Goal: Communication & Community: Answer question/provide support

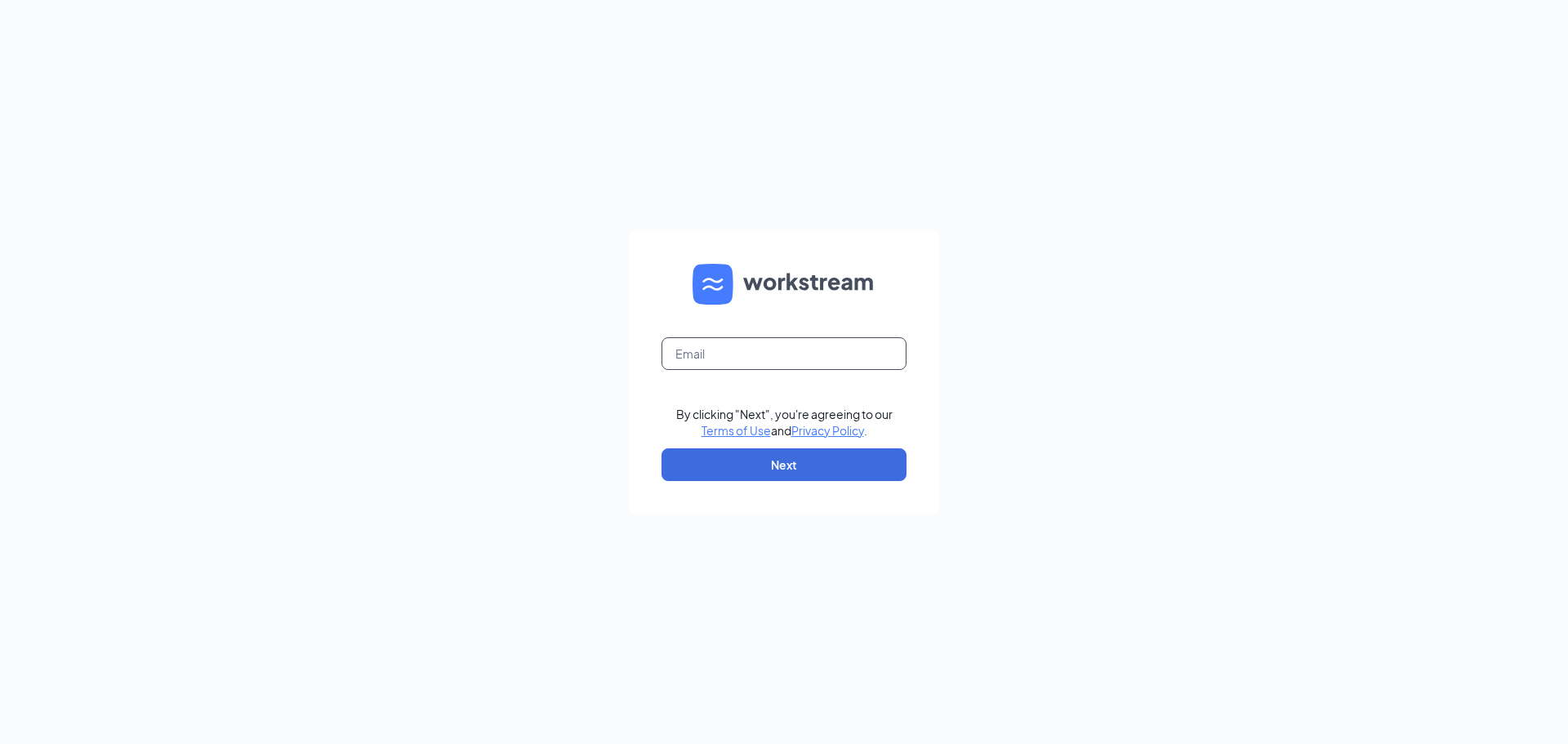
click at [793, 368] on input "text" at bounding box center [783, 353] width 245 height 32
type input "gmpalmetto@bleedblue.net"
click at [837, 470] on button "Next" at bounding box center [783, 464] width 245 height 32
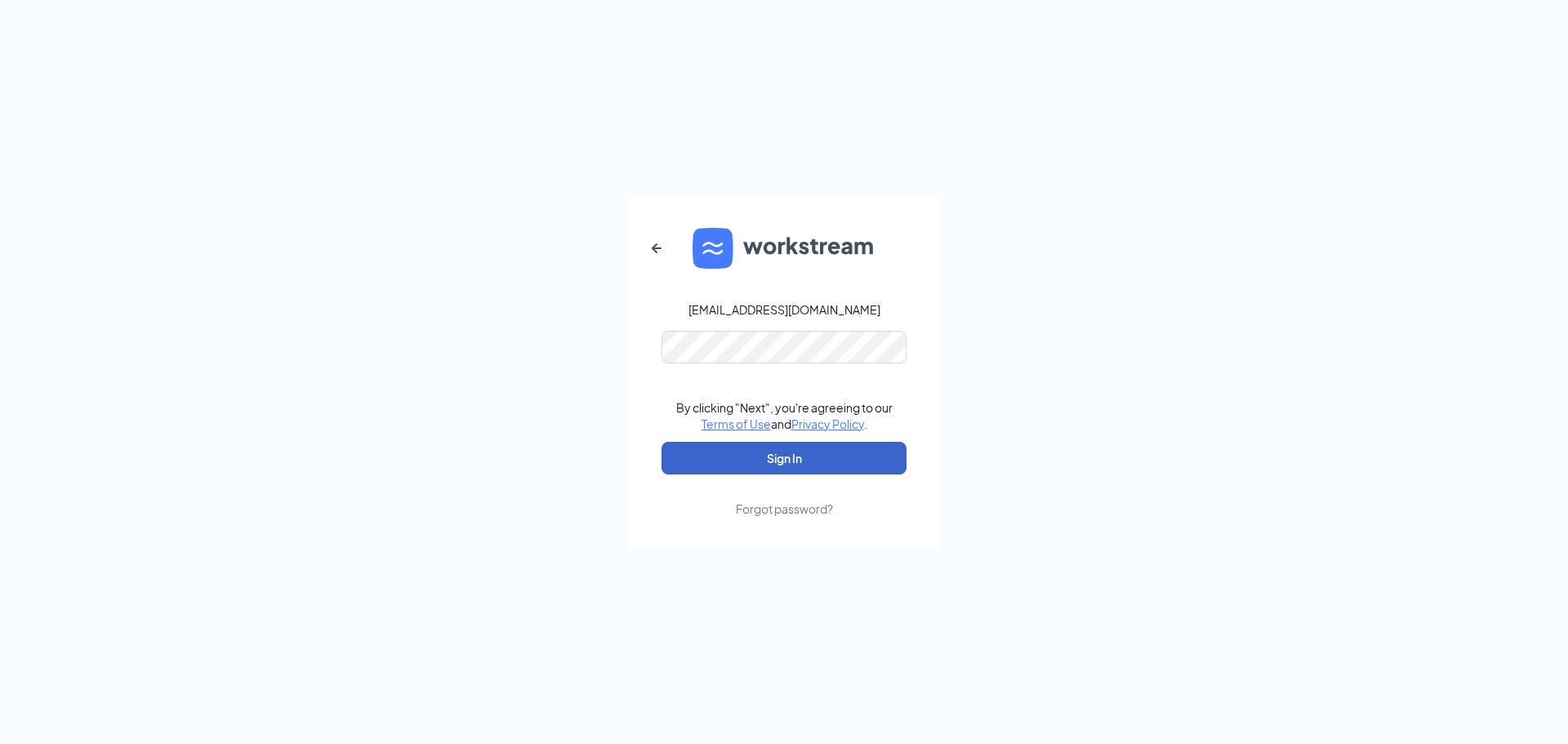
click at [822, 459] on button "Sign In" at bounding box center [783, 457] width 245 height 32
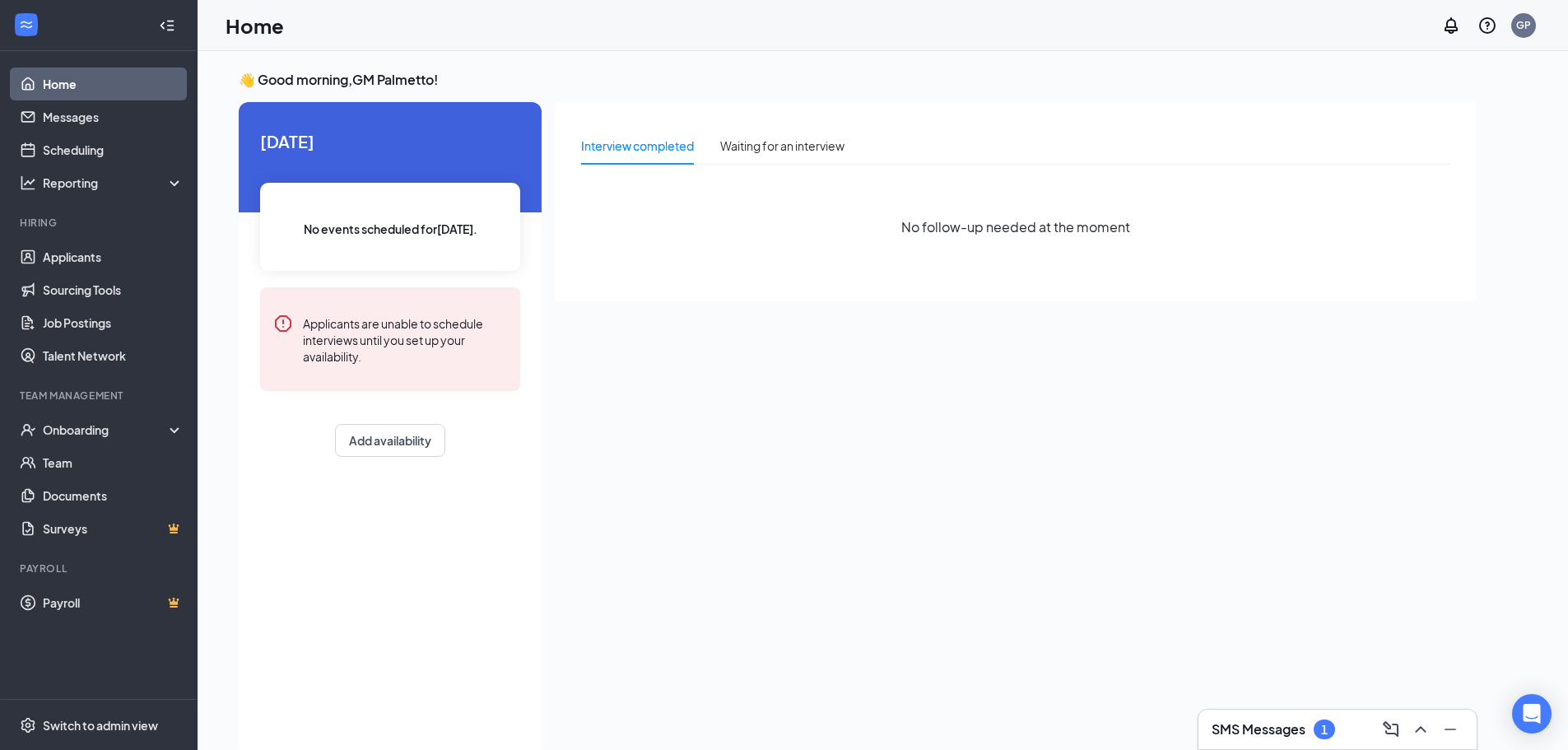
click at [1282, 715] on div "SMS Messages 1" at bounding box center [1338, 729] width 278 height 39
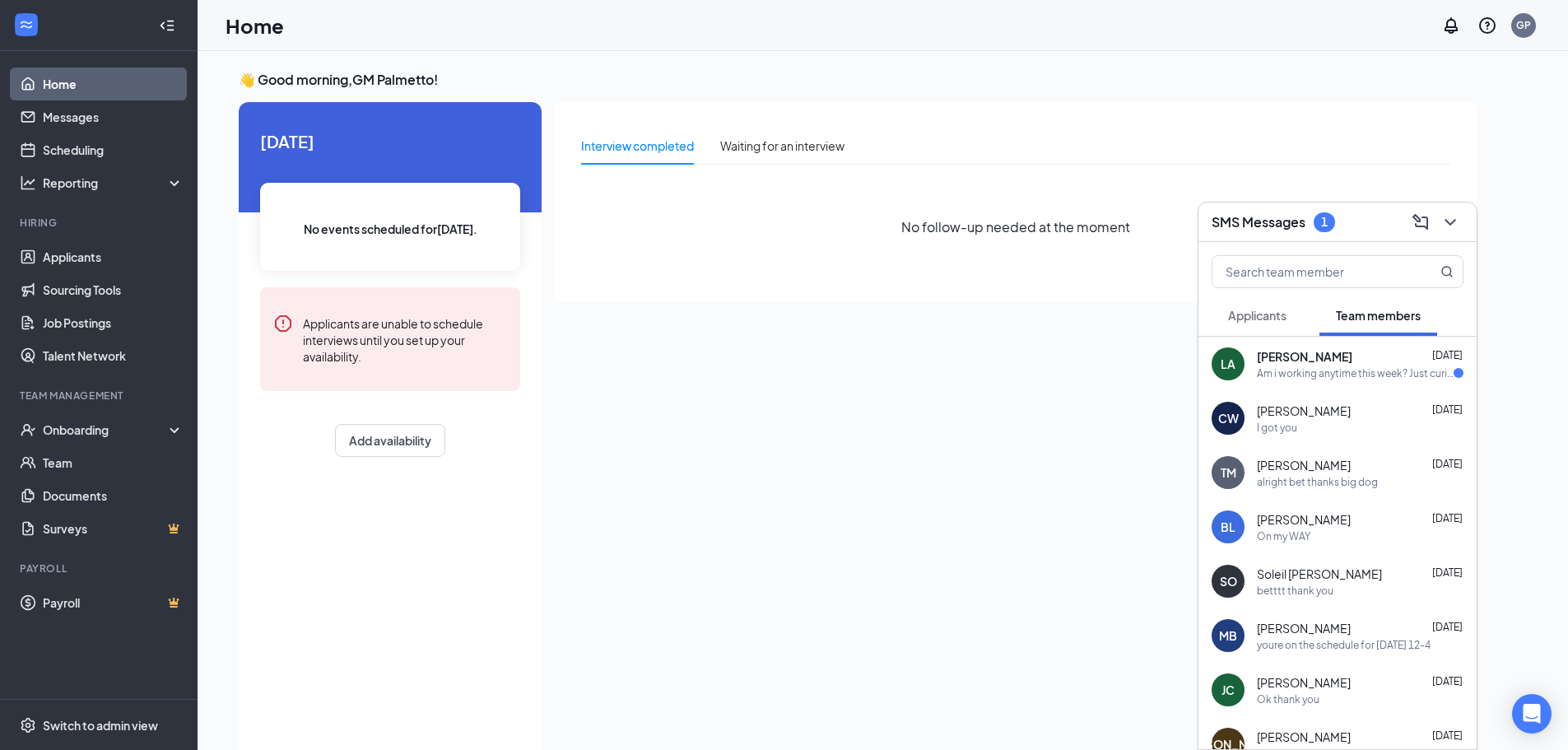
click at [1272, 374] on div "Am i working anytime this week? Just curious, sorry to bother" at bounding box center [1355, 373] width 197 height 14
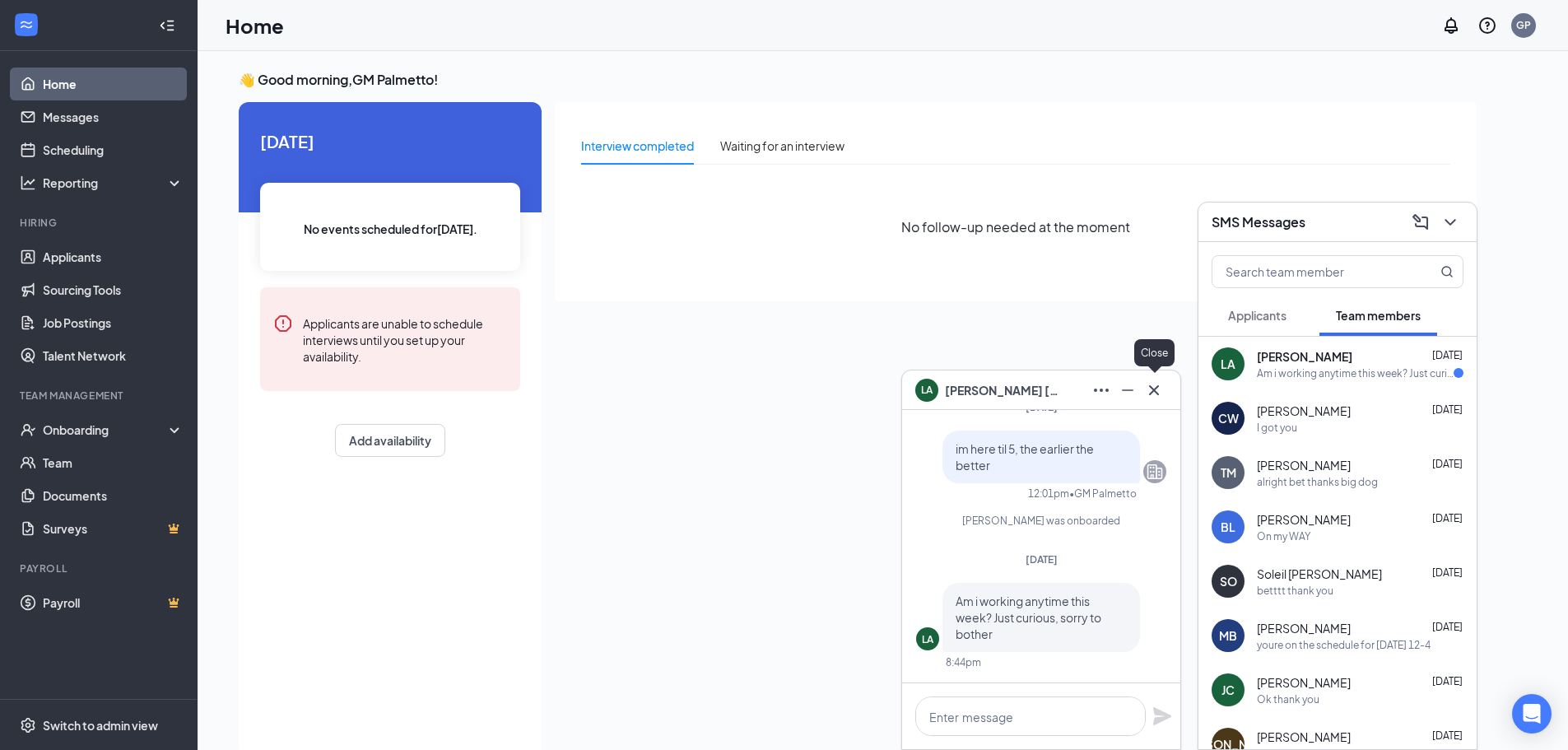
click at [1155, 376] on button at bounding box center [1154, 389] width 26 height 26
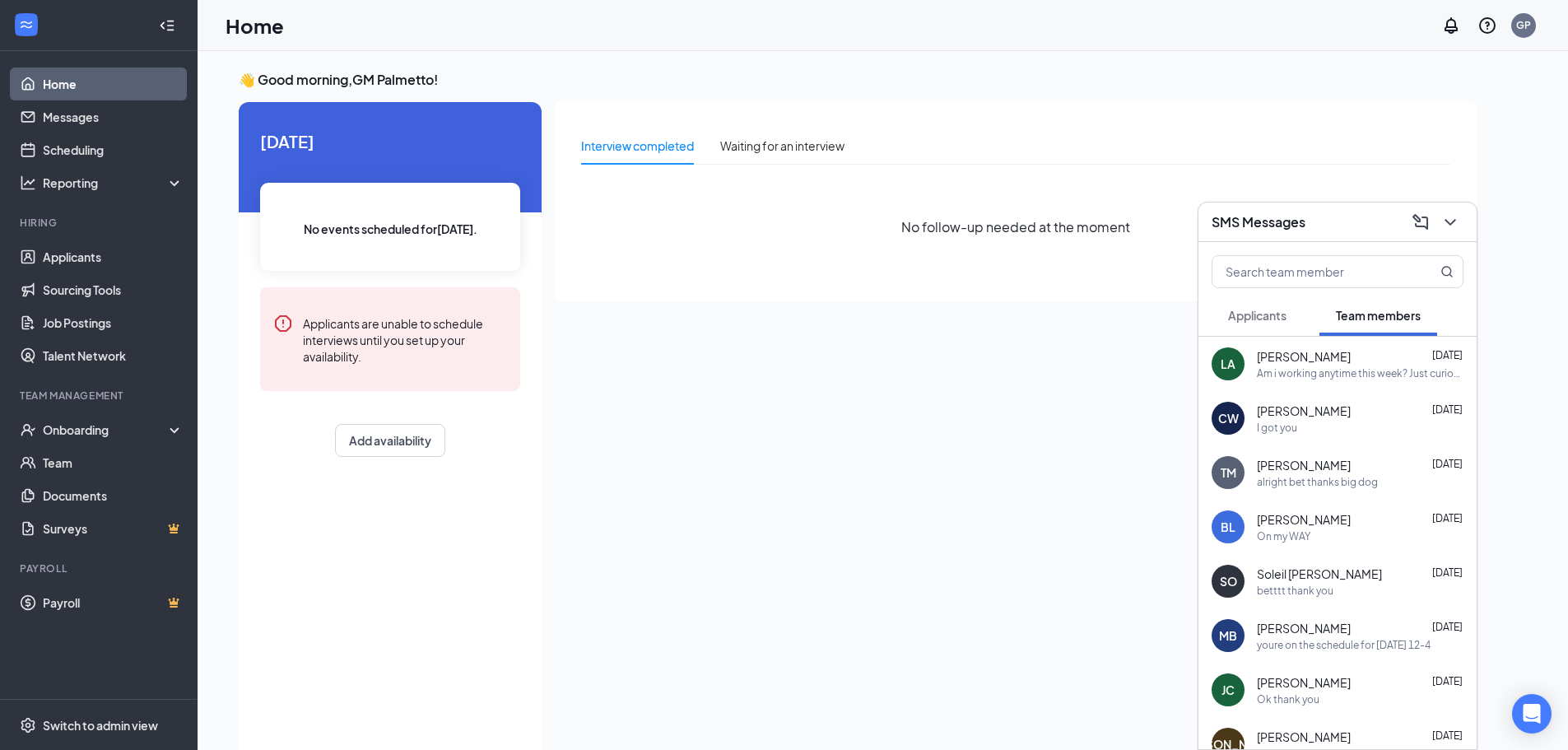
click at [1375, 476] on div "alright bet thanks big dog" at bounding box center [1318, 482] width 121 height 14
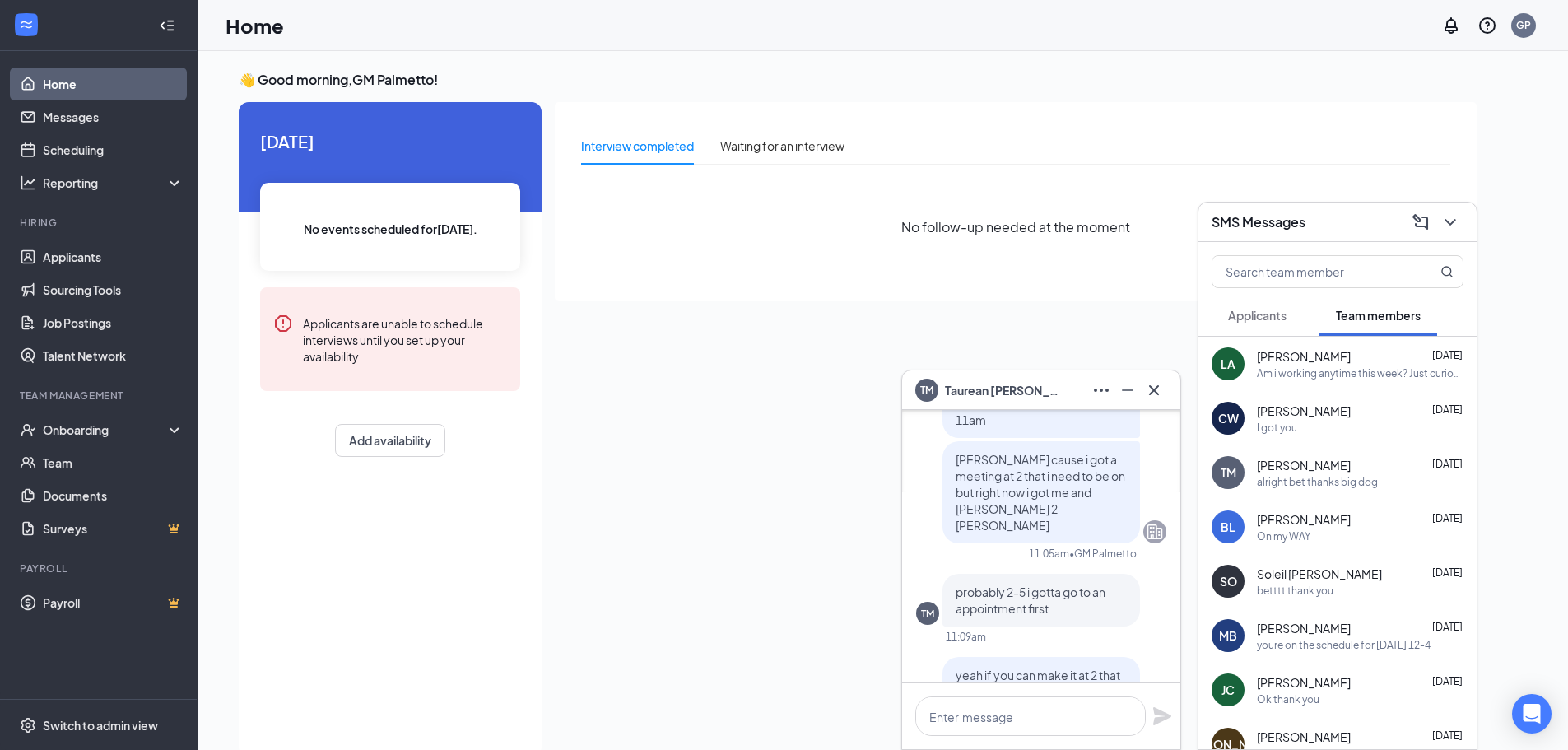
scroll to position [-412, 0]
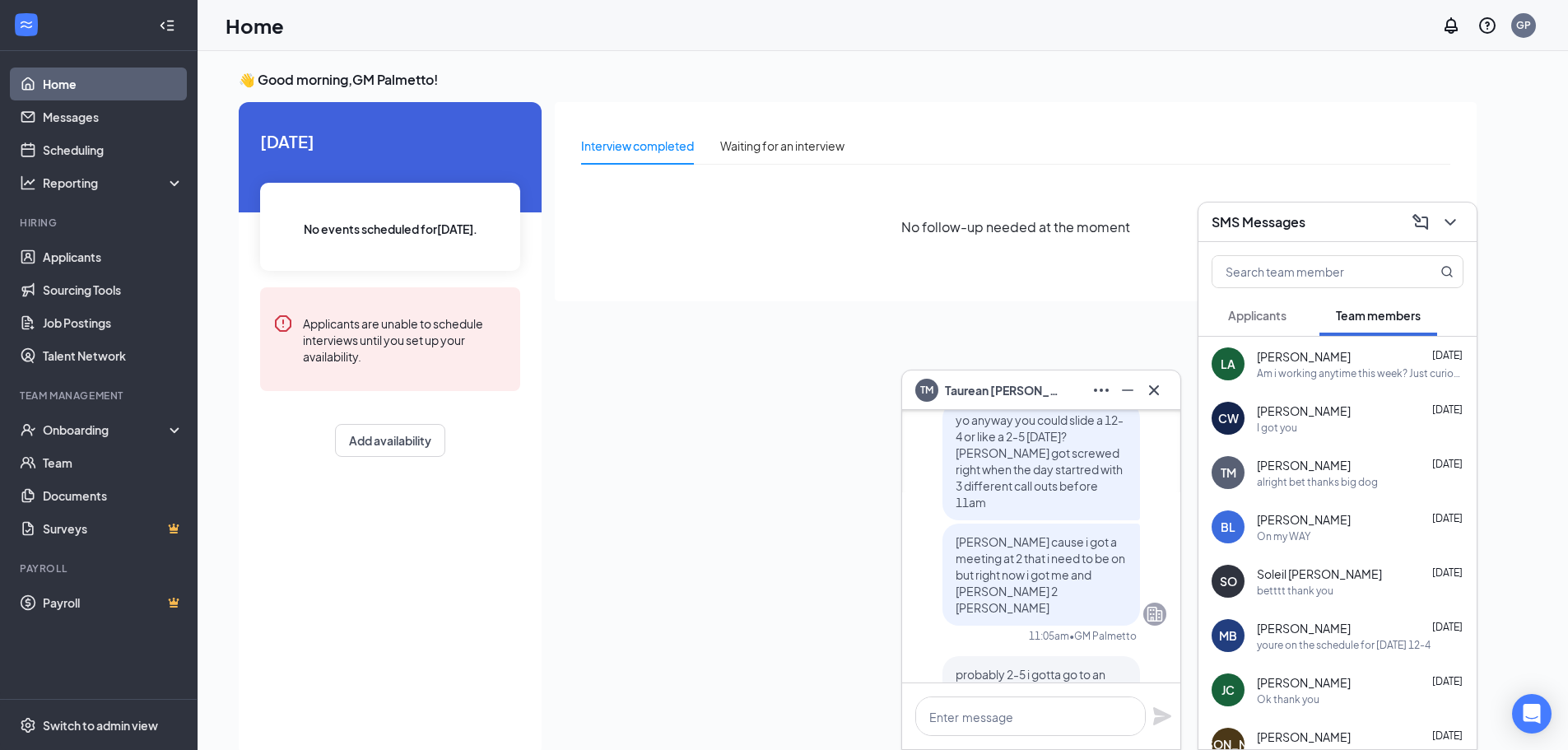
click at [1066, 393] on div "TM [PERSON_NAME]" at bounding box center [1041, 389] width 252 height 26
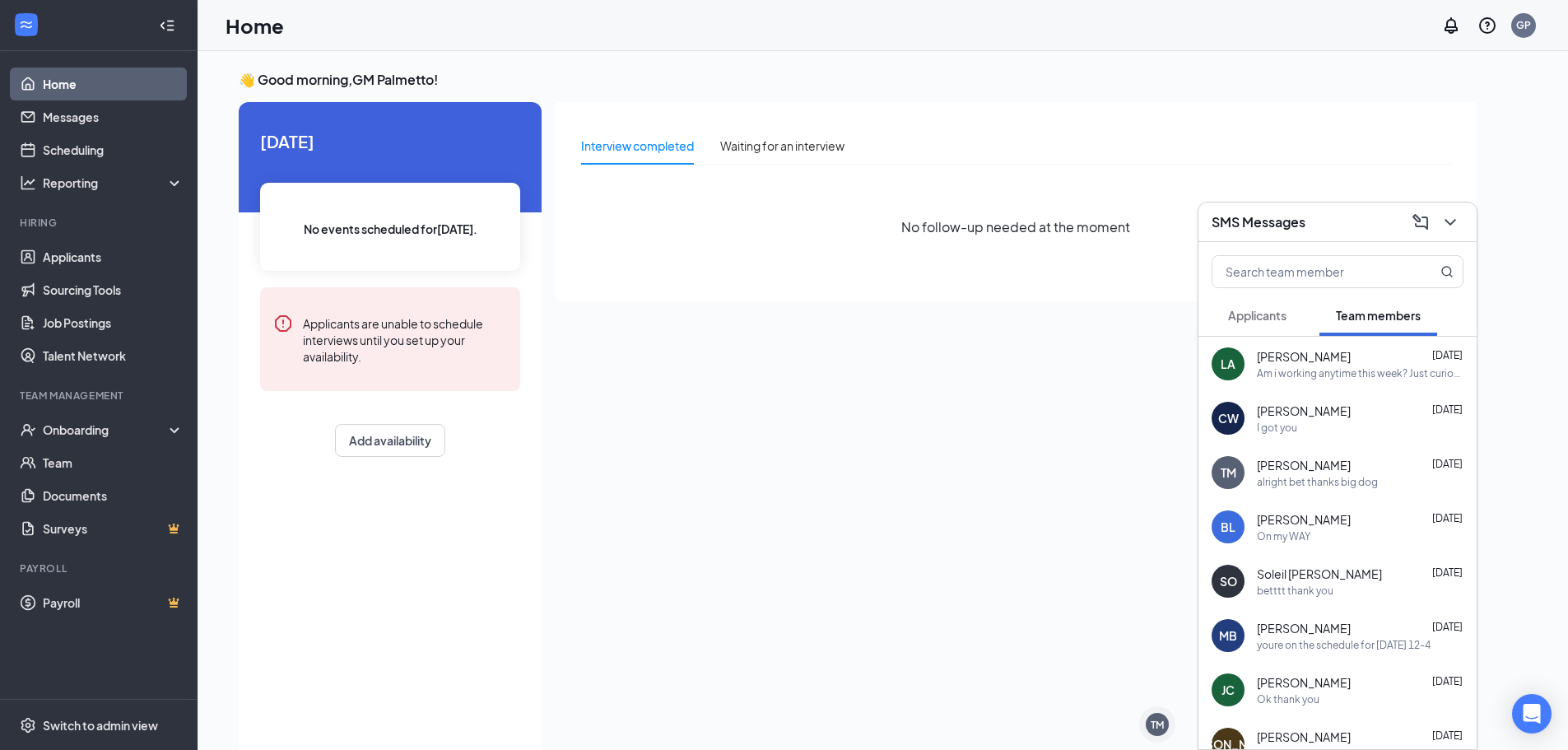
scroll to position [0, 0]
click at [1375, 435] on div "CW [PERSON_NAME] [DATE] I got you" at bounding box center [1338, 417] width 278 height 54
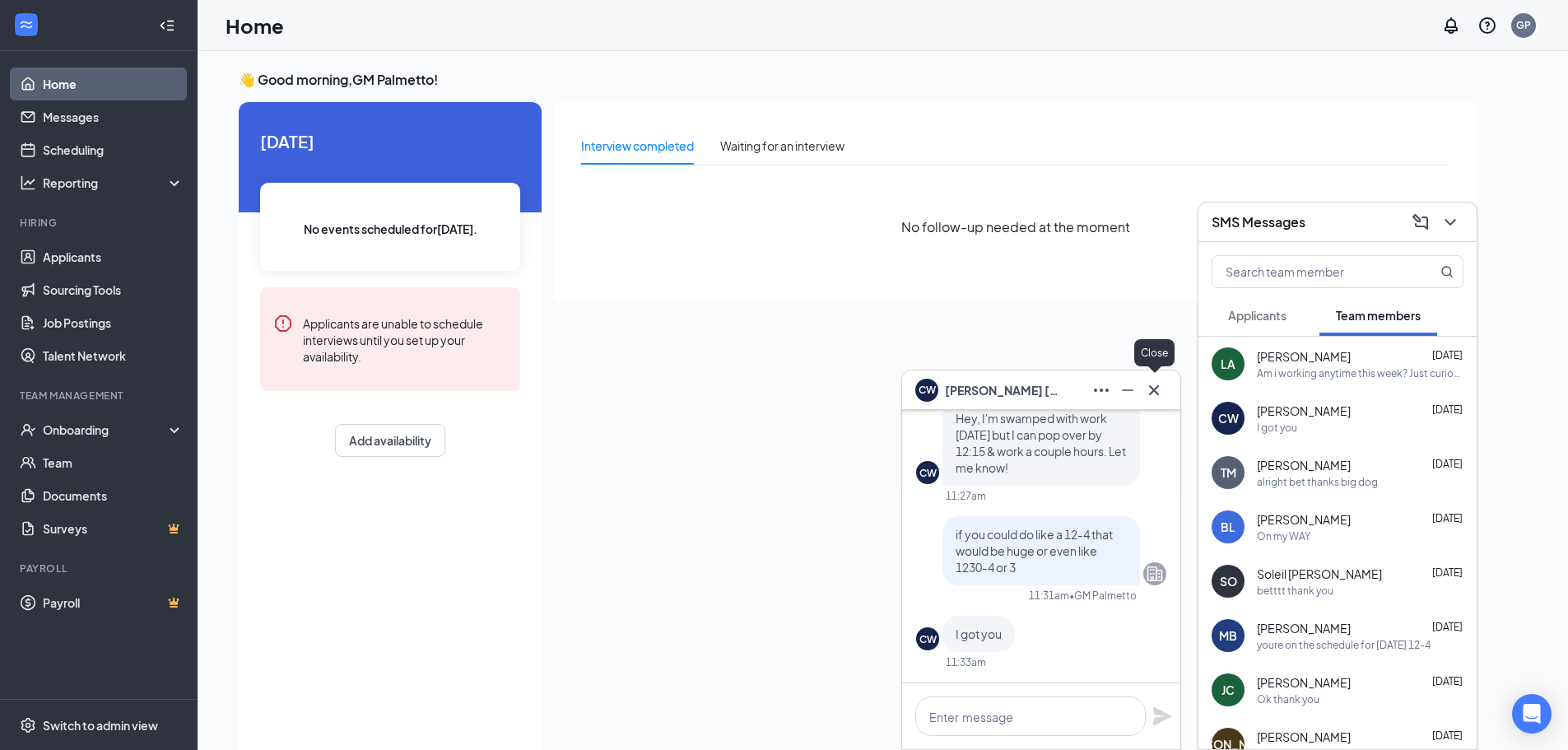
click at [1144, 382] on button at bounding box center [1154, 389] width 26 height 26
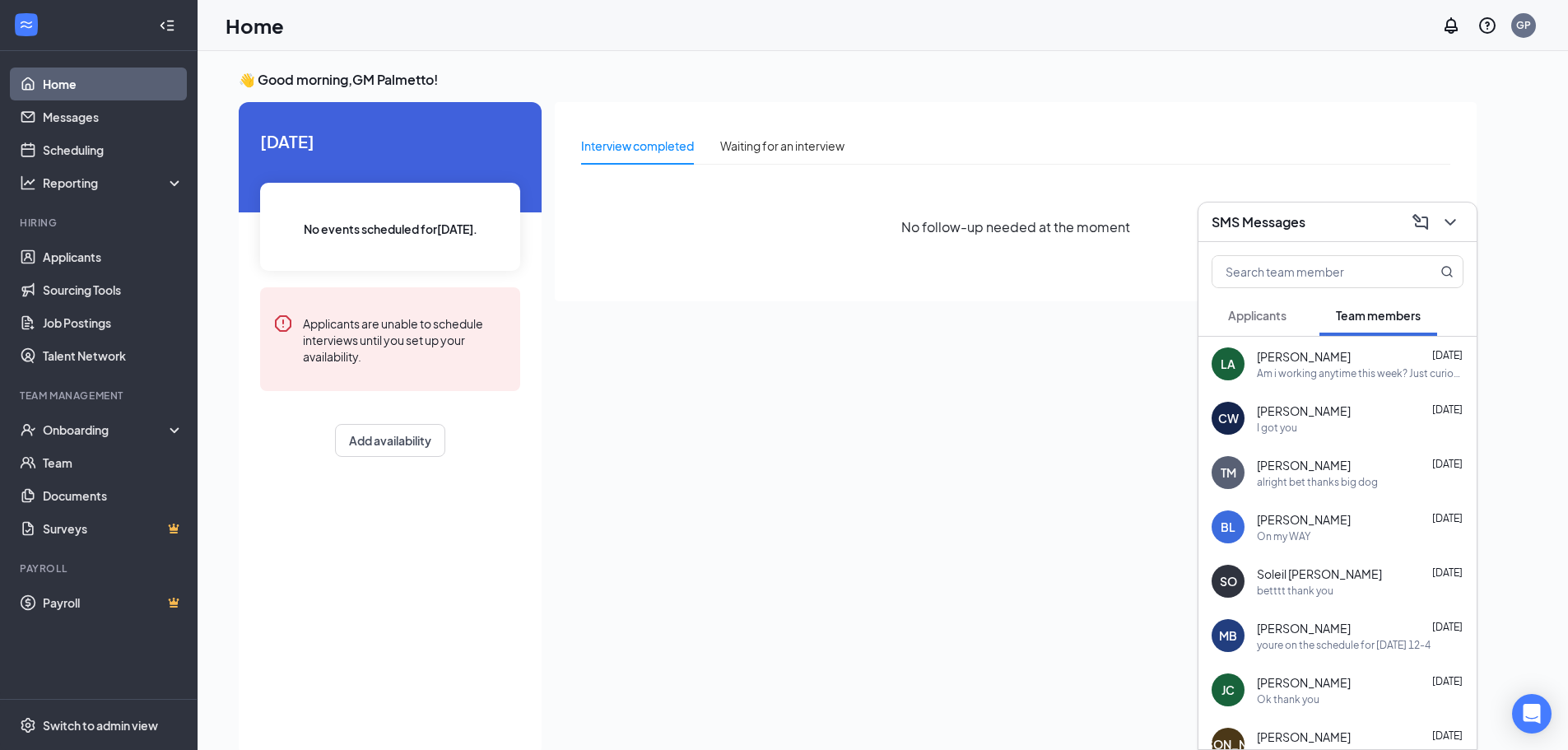
click at [1330, 223] on div "SMS Messages" at bounding box center [1338, 221] width 252 height 25
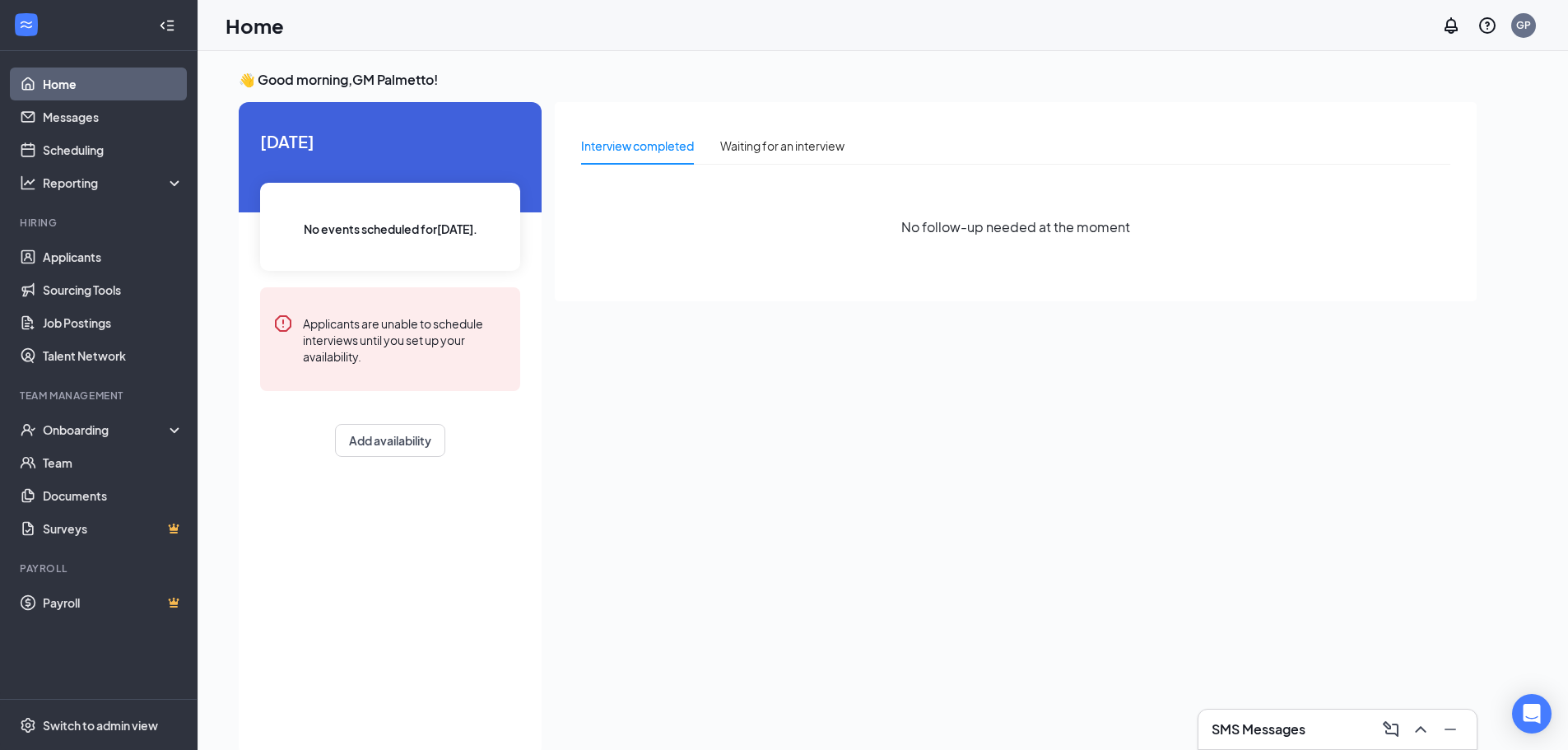
click at [1250, 725] on h3 "SMS Messages" at bounding box center [1259, 729] width 94 height 18
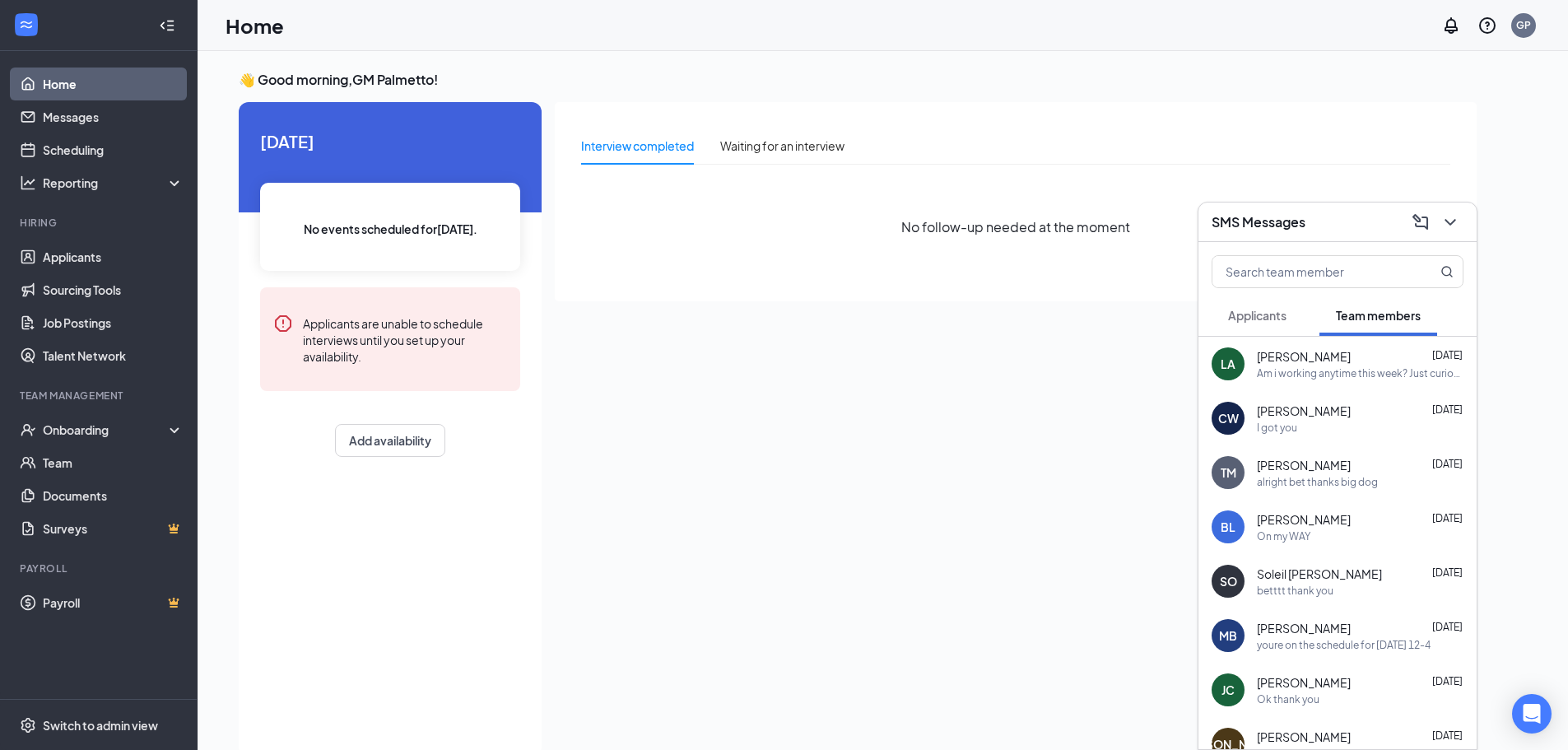
click at [1319, 222] on div "SMS Messages" at bounding box center [1338, 221] width 252 height 25
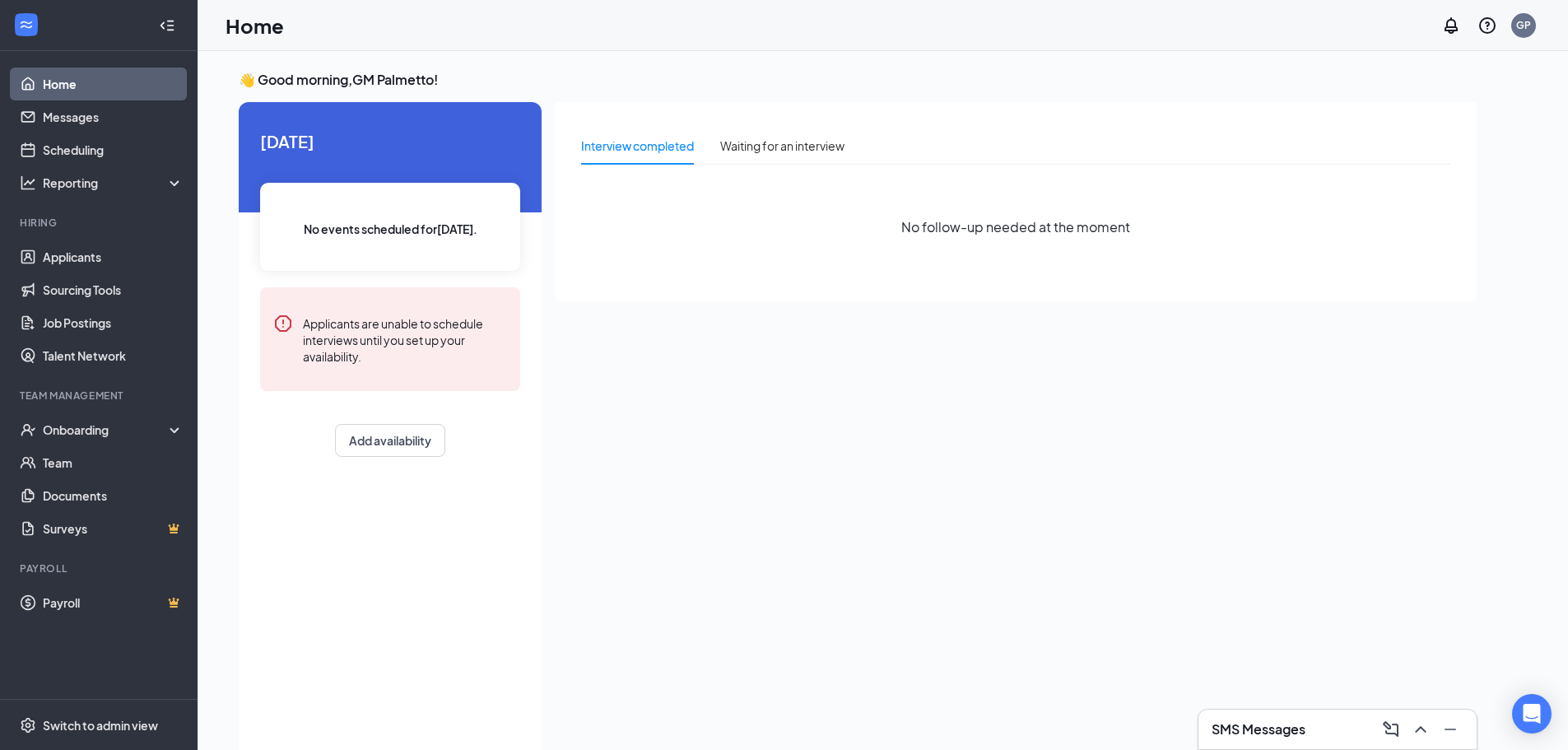
click at [1292, 727] on h3 "SMS Messages" at bounding box center [1259, 729] width 94 height 18
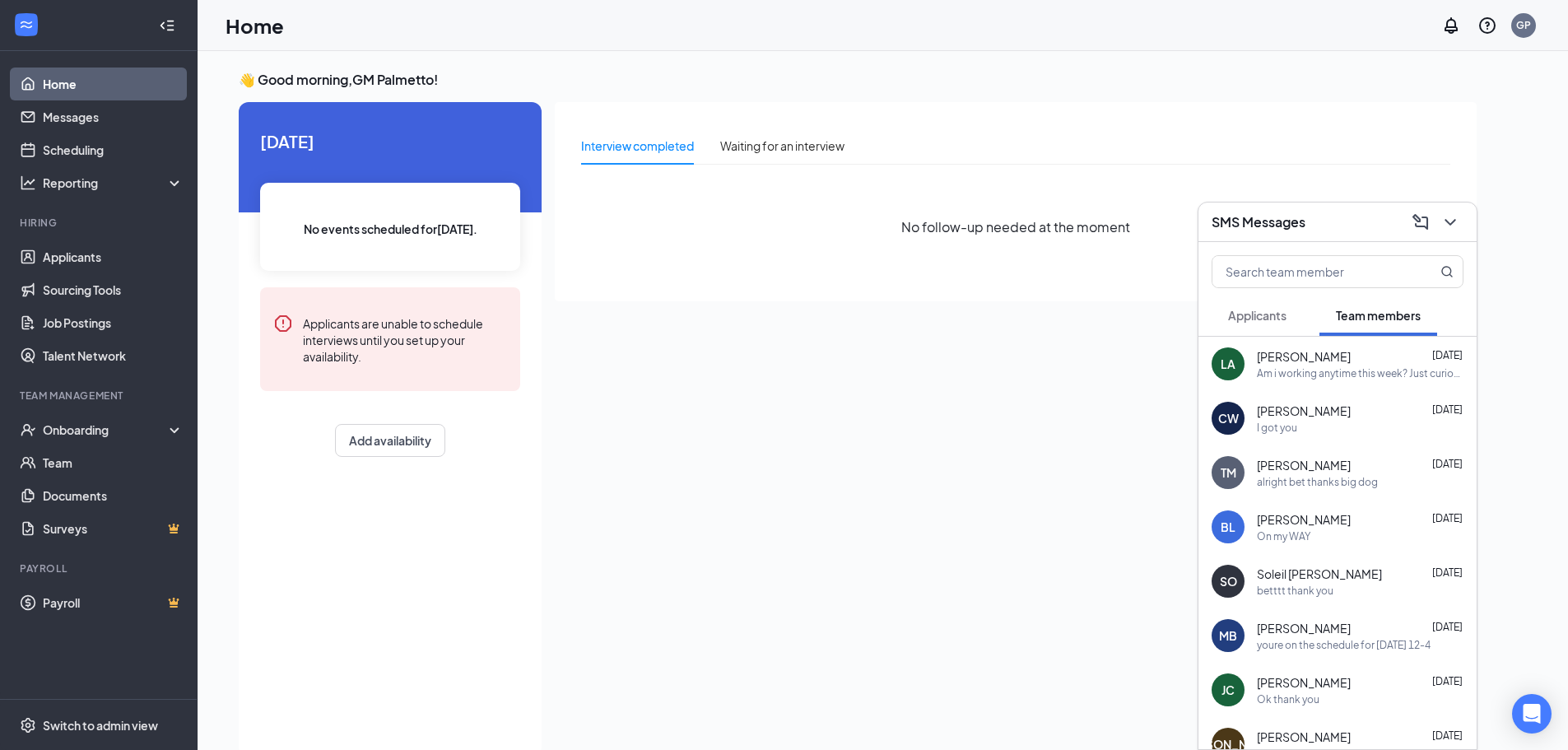
click at [1338, 215] on div "SMS Messages" at bounding box center [1338, 221] width 252 height 25
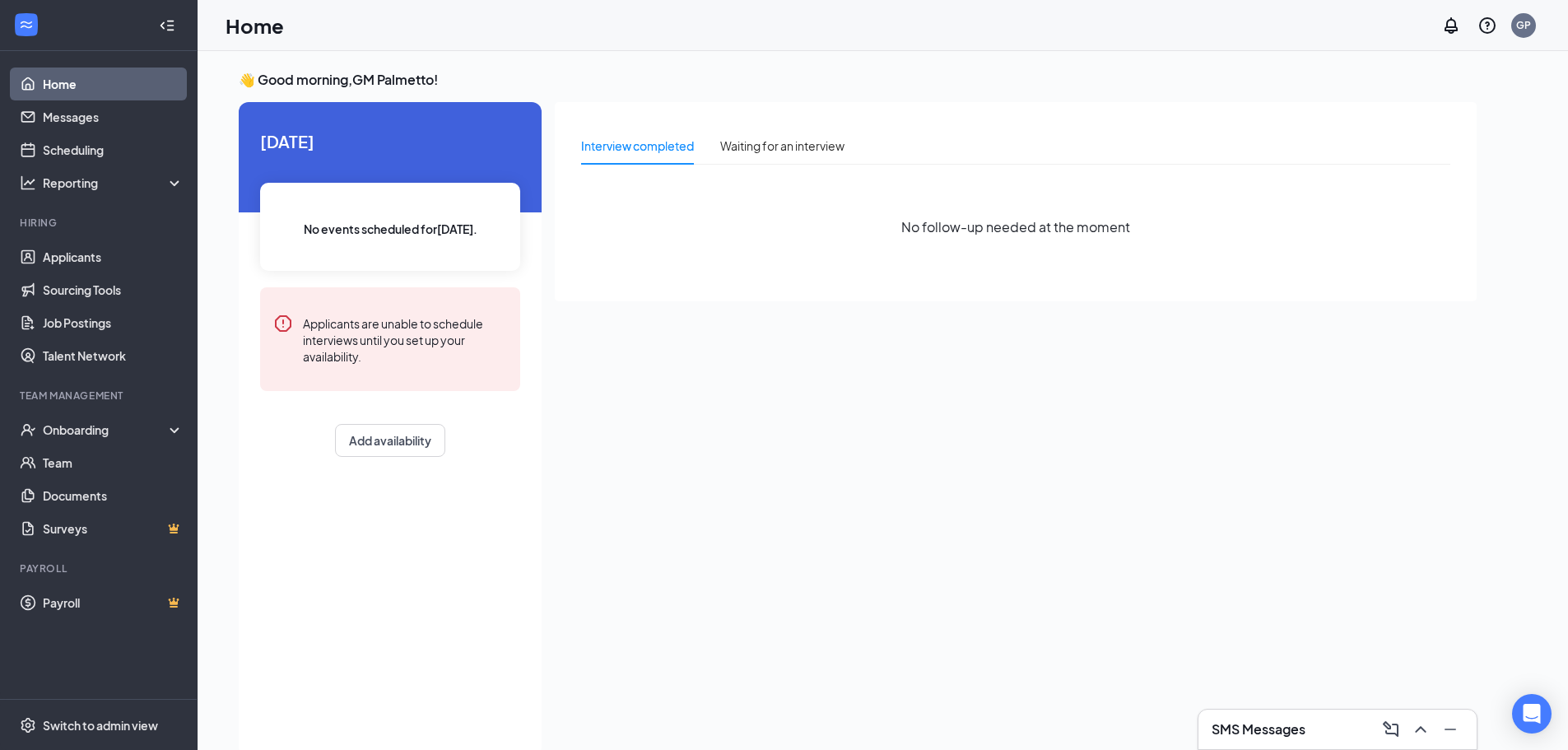
click at [1342, 729] on div "SMS Messages" at bounding box center [1338, 729] width 252 height 26
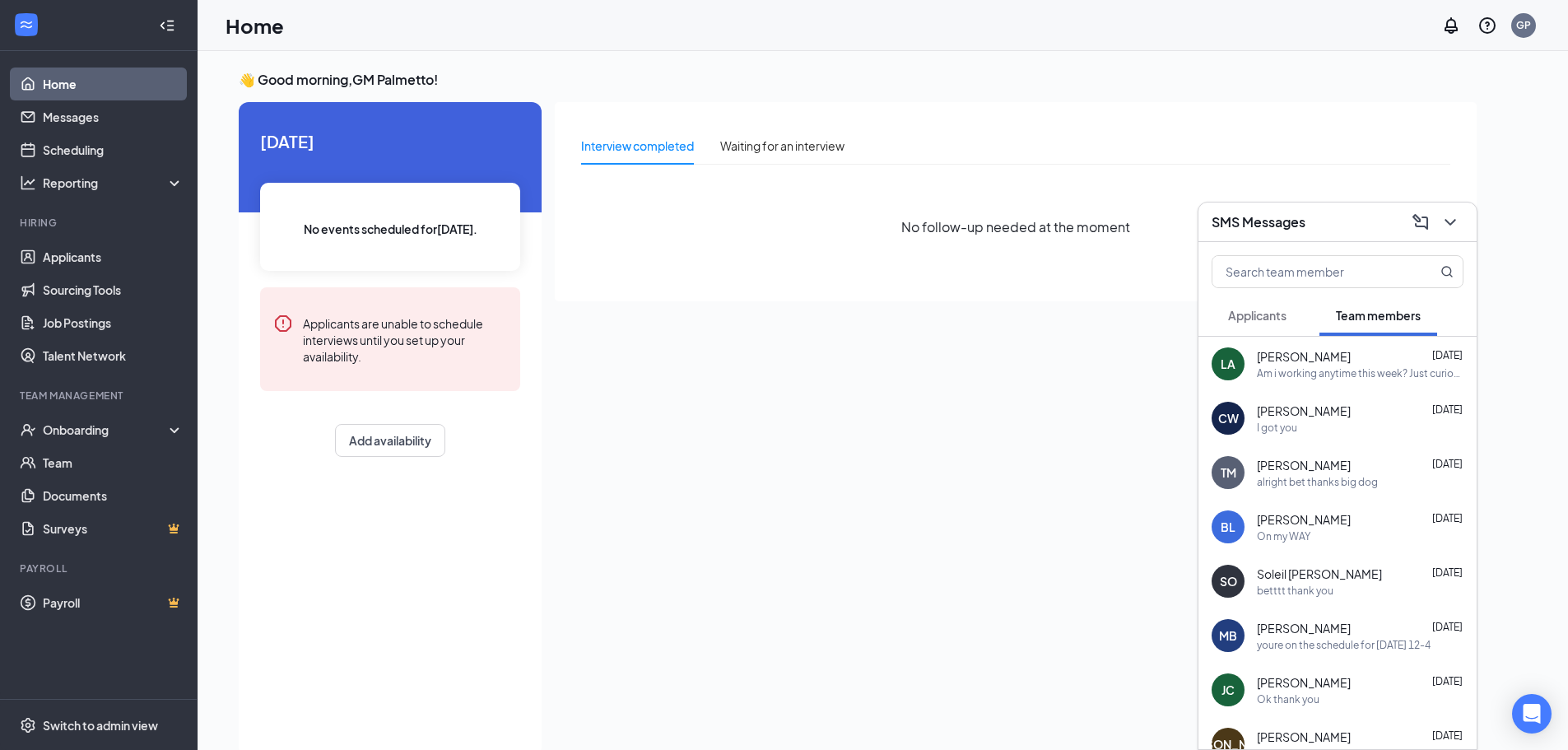
click at [1369, 218] on div "SMS Messages" at bounding box center [1338, 221] width 252 height 25
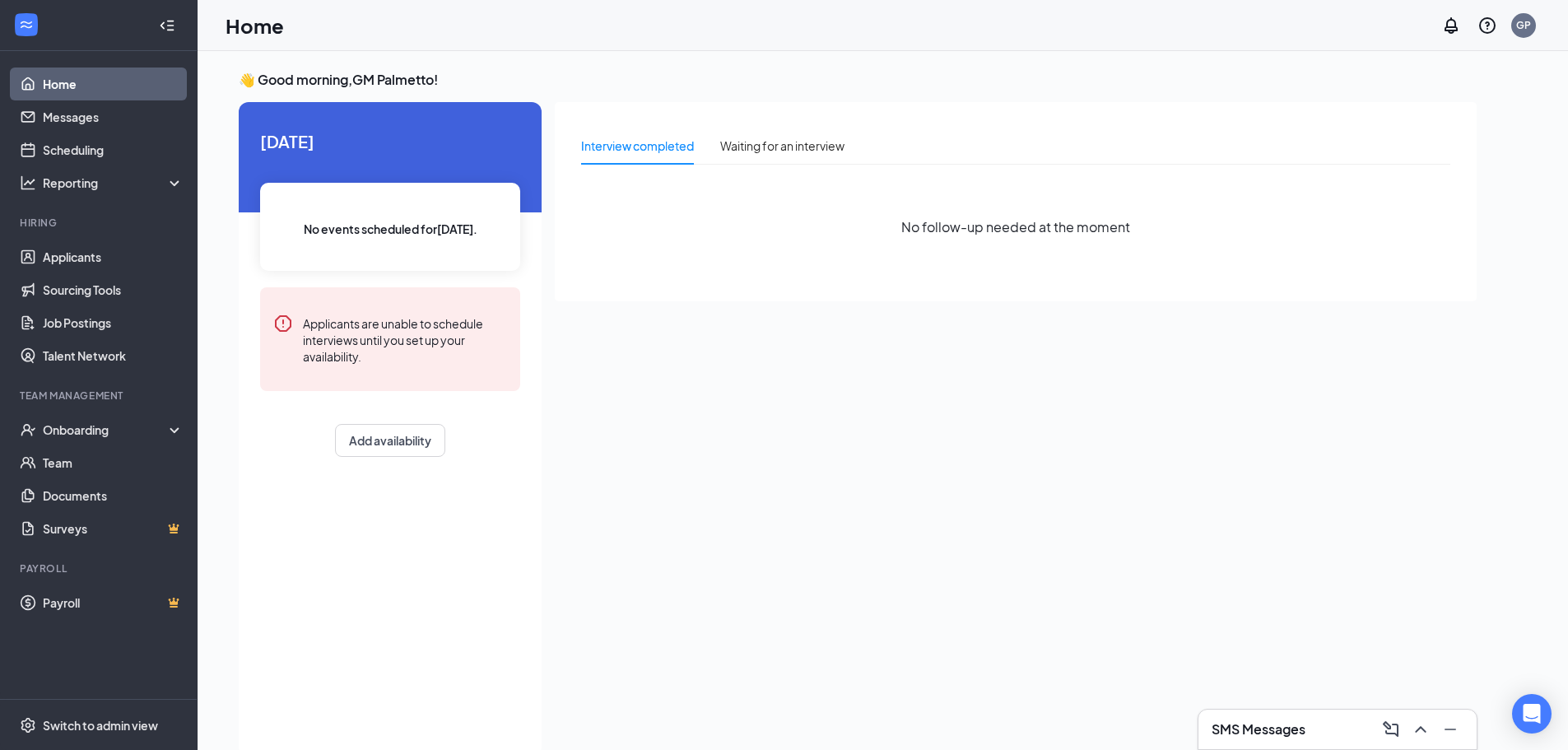
click at [1232, 720] on h3 "SMS Messages" at bounding box center [1259, 729] width 94 height 18
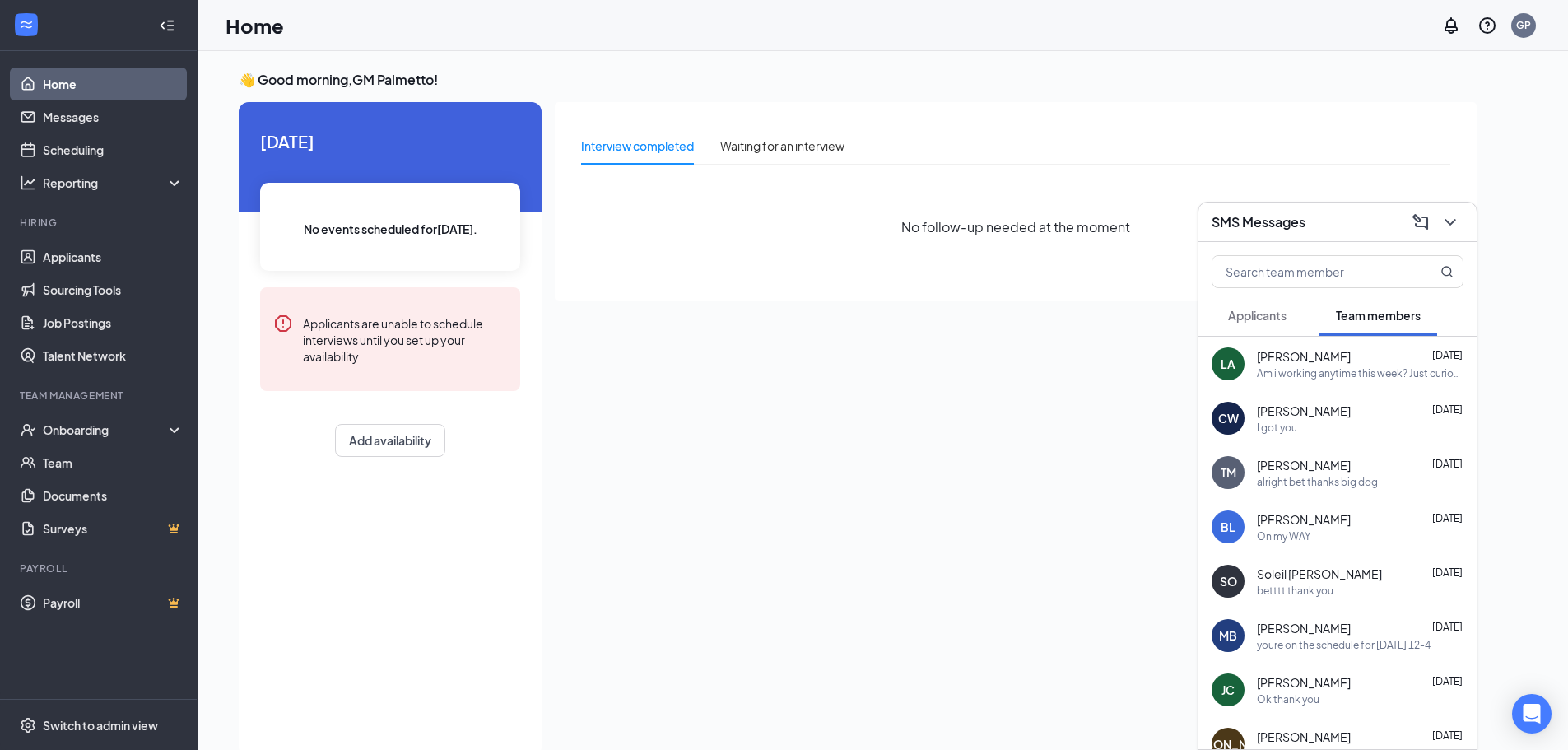
click at [1233, 221] on h3 "SMS Messages" at bounding box center [1259, 222] width 94 height 18
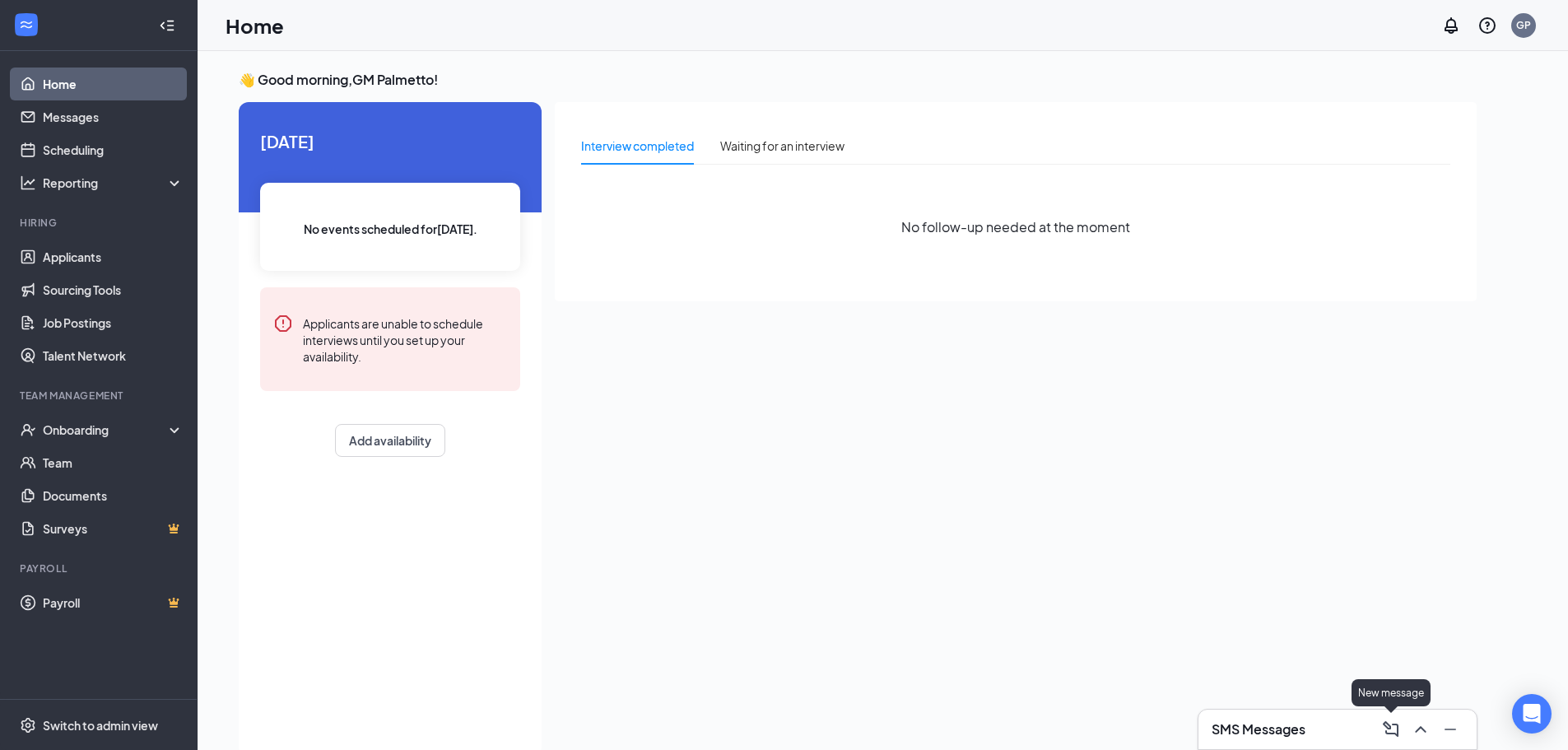
click at [1361, 741] on div "SMS Messages" at bounding box center [1338, 729] width 252 height 26
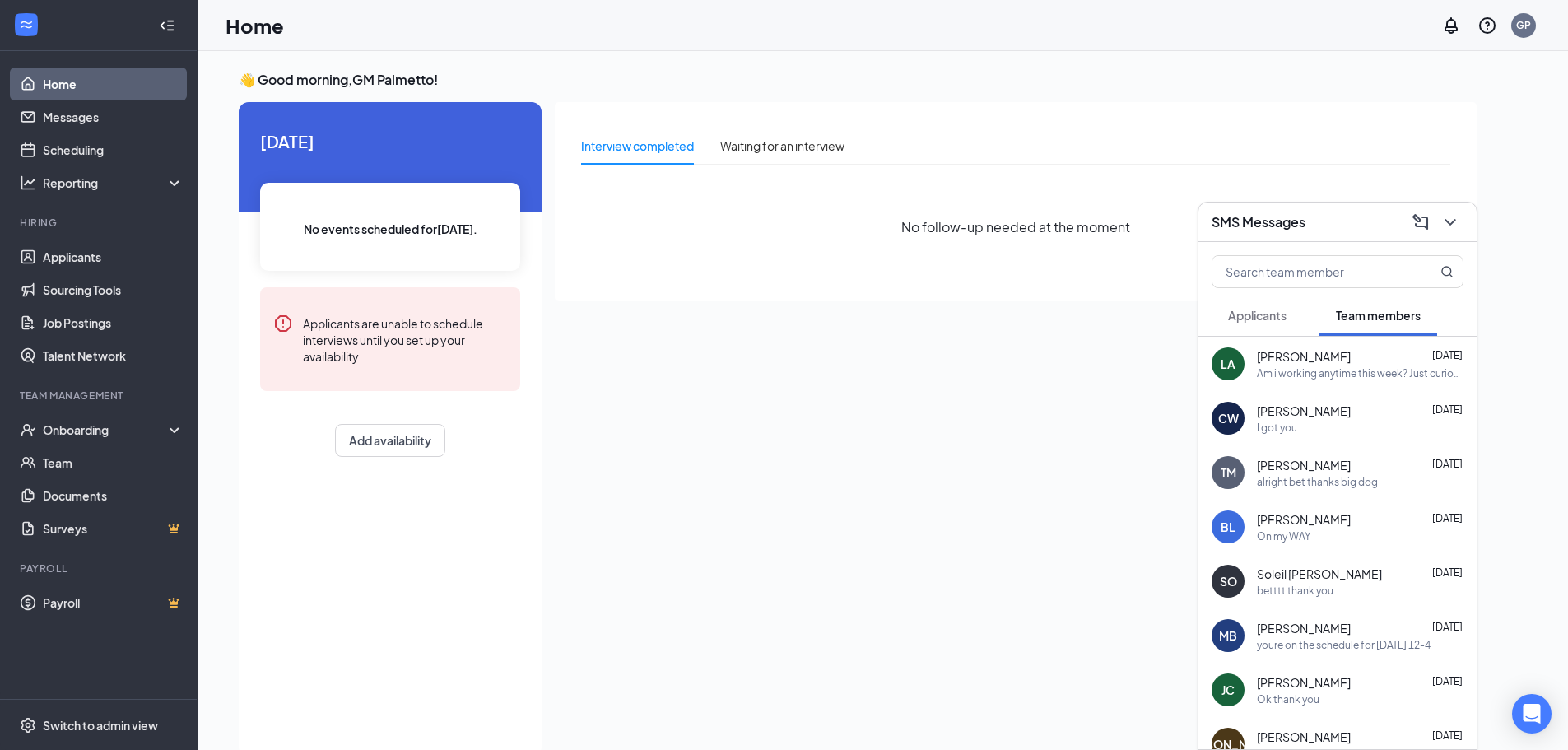
click at [1244, 320] on span "Applicants" at bounding box center [1258, 315] width 59 height 15
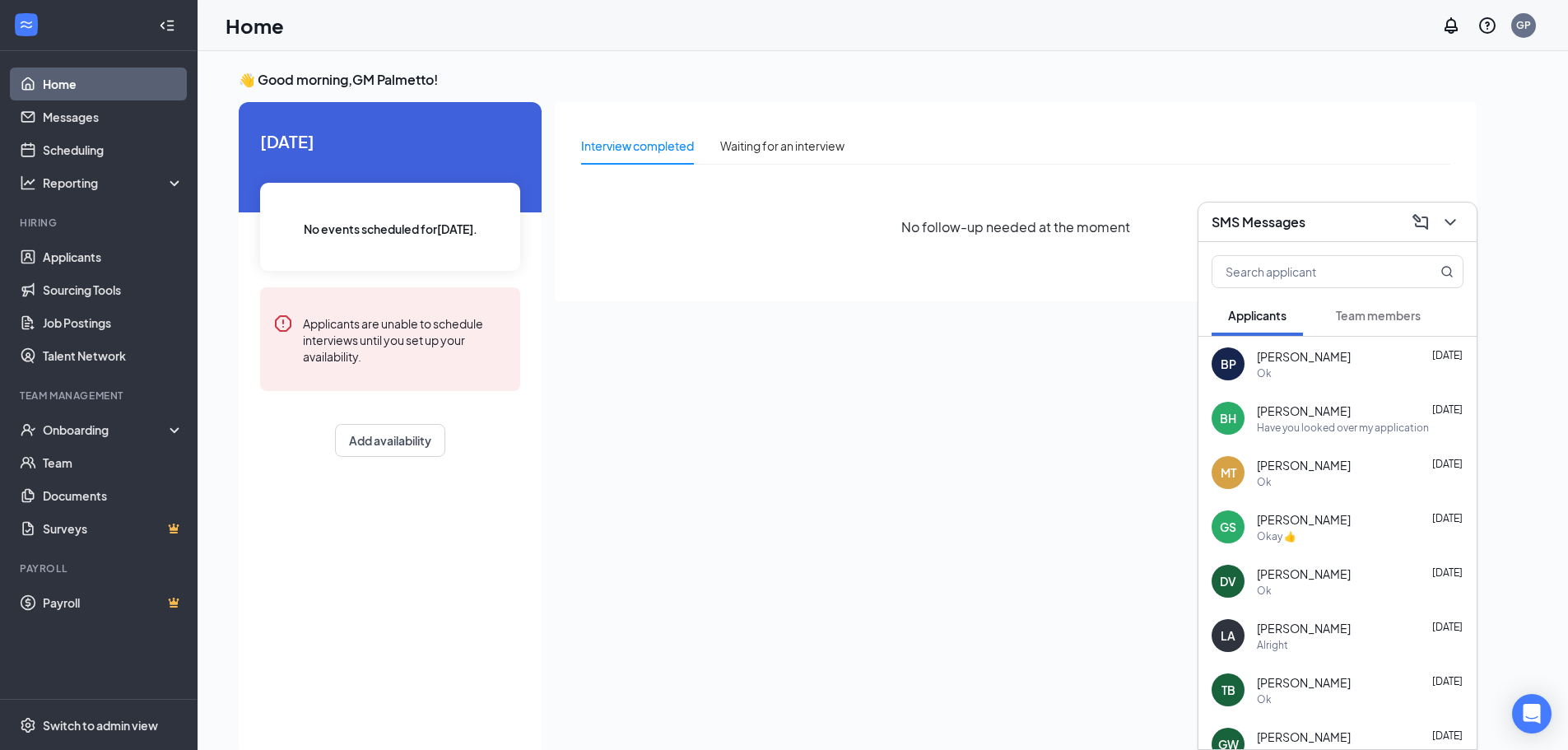
click at [1356, 310] on span "Team members" at bounding box center [1378, 315] width 85 height 15
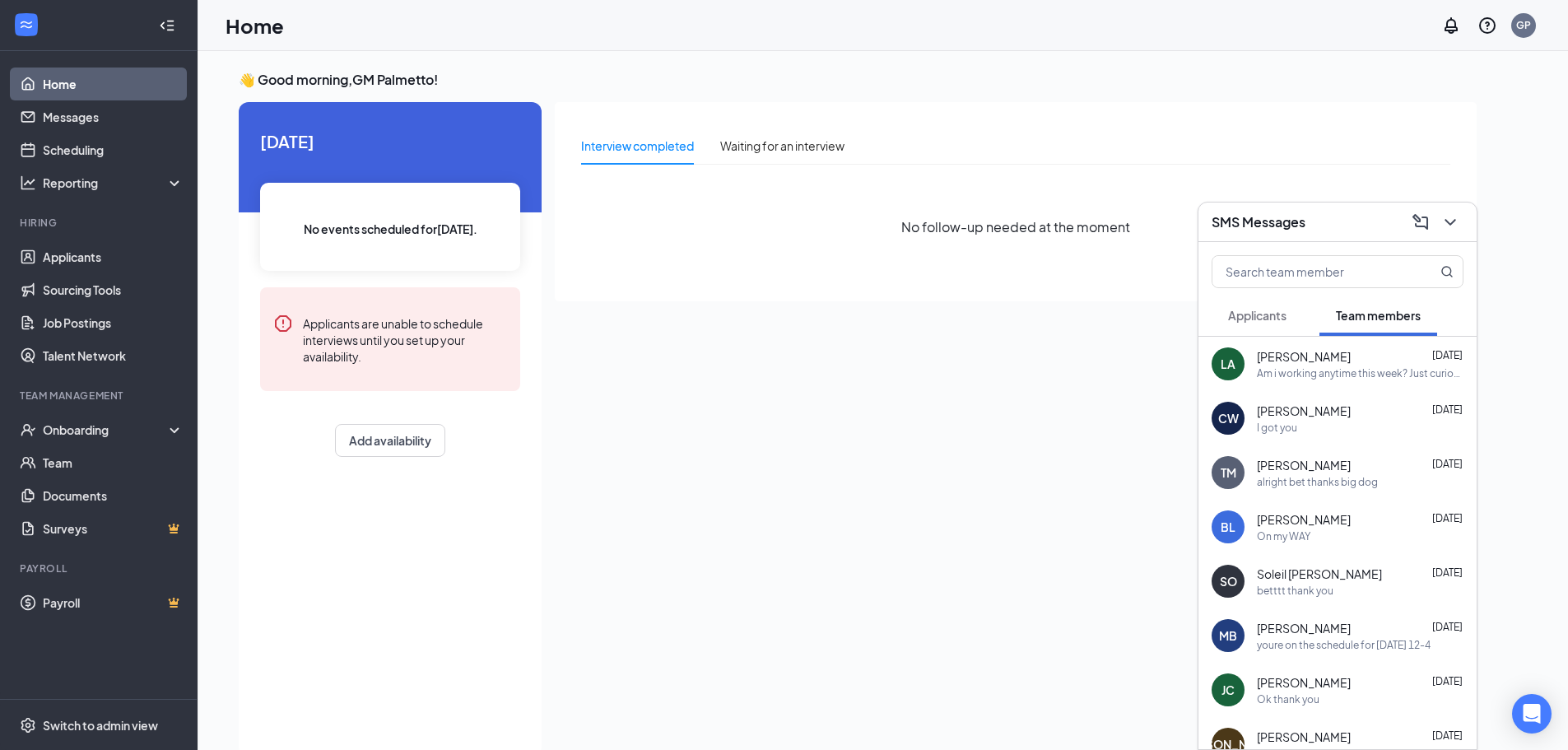
click at [1307, 230] on div "SMS Messages" at bounding box center [1338, 221] width 252 height 25
